Goal: Find specific page/section: Find specific page/section

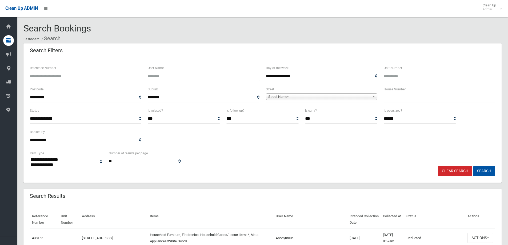
select select
click at [402, 97] on input "text" at bounding box center [438, 97] width 111 height 10
type input "***"
click at [348, 95] on span "Street Name*" at bounding box center [319, 97] width 102 height 6
type input "******"
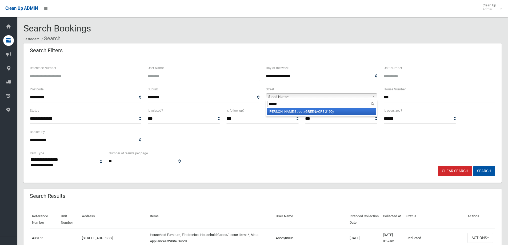
click at [347, 111] on li "[PERSON_NAME][GEOGRAPHIC_DATA] (GREENACRE 2190)" at bounding box center [321, 111] width 109 height 7
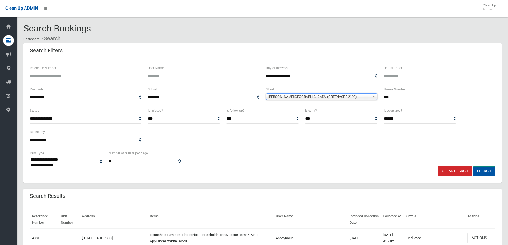
click at [485, 173] on button "Search" at bounding box center [484, 171] width 22 height 10
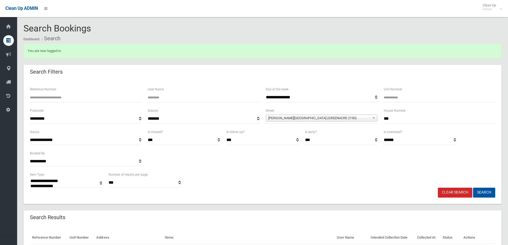
select select
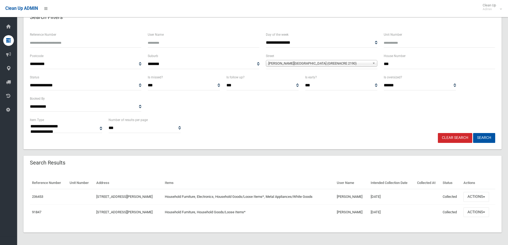
scroll to position [55, 0]
click at [475, 200] on button "Actions" at bounding box center [476, 197] width 26 height 10
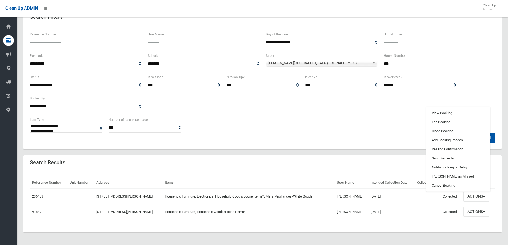
click at [375, 145] on div "**********" at bounding box center [262, 87] width 478 height 124
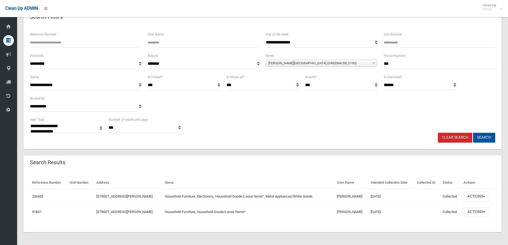
click at [478, 190] on td "Actions View Booking Edit Booking Clone Booking Add Booking Images Resend Confi…" at bounding box center [478, 196] width 34 height 15
click at [477, 194] on button "Actions" at bounding box center [476, 197] width 26 height 10
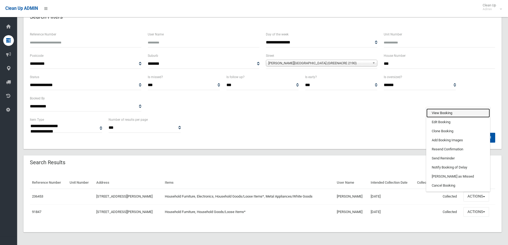
click at [450, 115] on link "View Booking" at bounding box center [457, 112] width 63 height 9
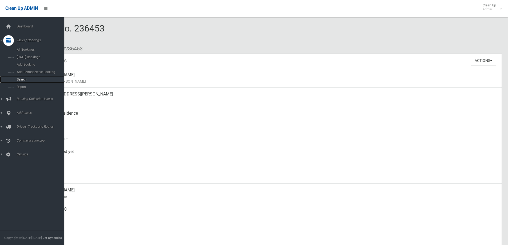
click at [23, 81] on span "Search" at bounding box center [39, 80] width 48 height 4
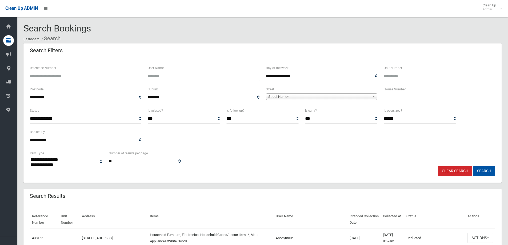
select select
click at [412, 90] on div "House Number" at bounding box center [438, 94] width 111 height 16
click at [412, 97] on input "text" at bounding box center [438, 97] width 111 height 10
